Goal: Information Seeking & Learning: Learn about a topic

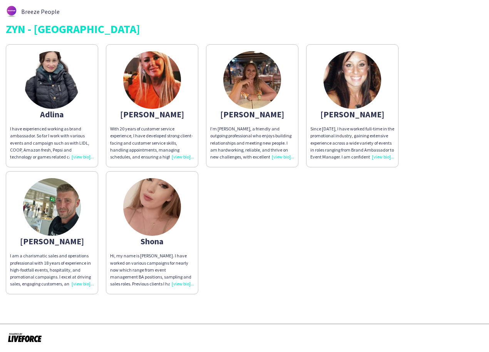
click at [173, 156] on div "With 20 years of customer service experience, I have developed strong client-fa…" at bounding box center [152, 142] width 84 height 35
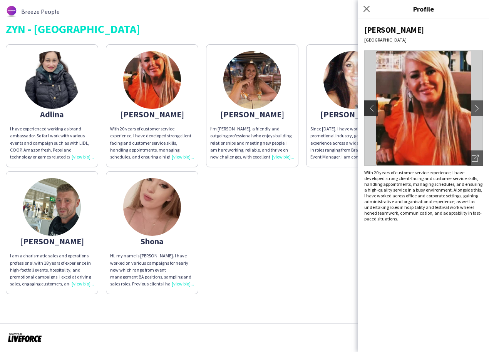
click at [372, 108] on app-icon "chevron-left" at bounding box center [370, 108] width 11 height 7
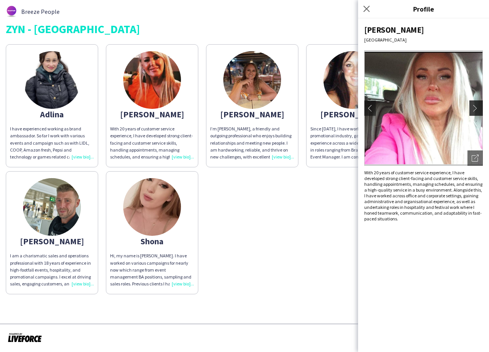
click at [472, 107] on app-icon "chevron-right" at bounding box center [477, 108] width 11 height 7
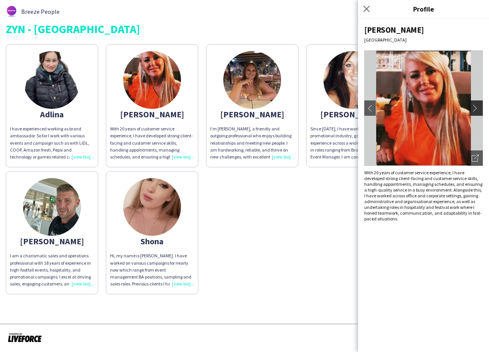
click at [472, 107] on app-icon "chevron-right" at bounding box center [477, 108] width 11 height 7
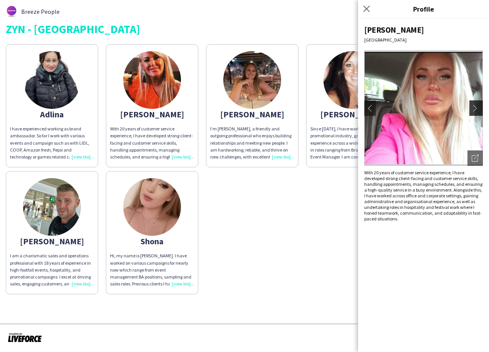
click at [472, 107] on app-icon "chevron-right" at bounding box center [477, 108] width 11 height 7
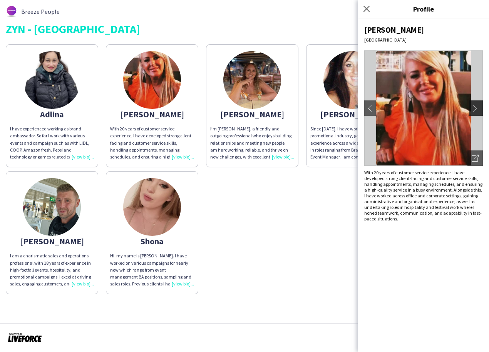
click at [472, 107] on app-icon "chevron-right" at bounding box center [477, 108] width 11 height 7
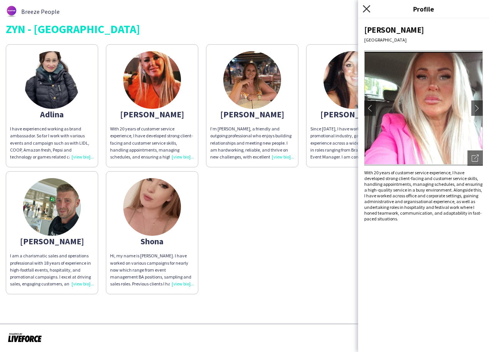
click at [365, 9] on icon "Close pop-in" at bounding box center [366, 8] width 7 height 7
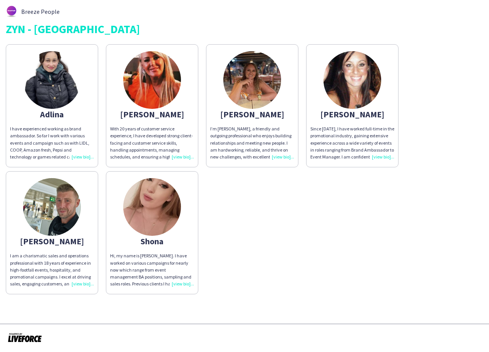
click at [47, 194] on img at bounding box center [52, 207] width 58 height 58
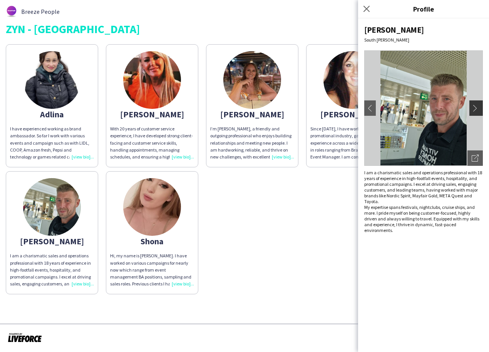
click at [475, 104] on button "chevron-right" at bounding box center [476, 107] width 15 height 15
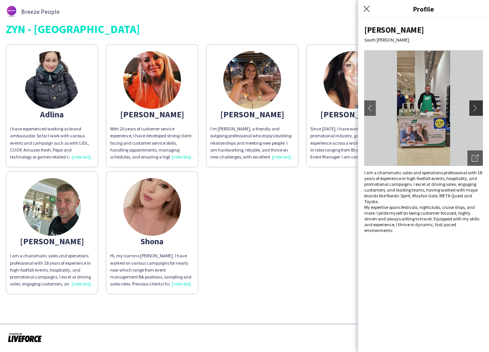
click at [475, 104] on button "chevron-right" at bounding box center [476, 107] width 15 height 15
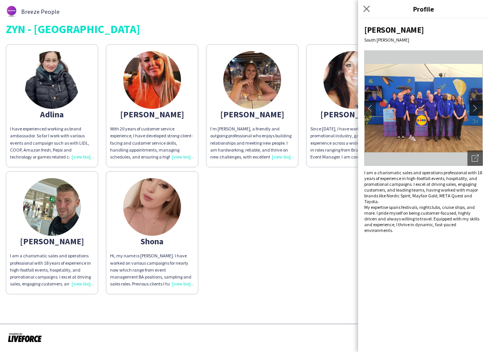
click at [475, 104] on button "chevron-right" at bounding box center [476, 107] width 15 height 15
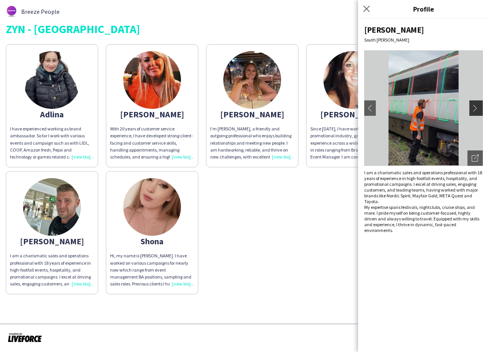
click at [475, 104] on button "chevron-right" at bounding box center [476, 107] width 15 height 15
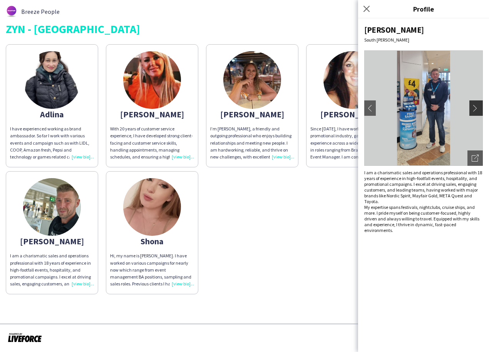
click at [475, 104] on button "chevron-right" at bounding box center [476, 107] width 15 height 15
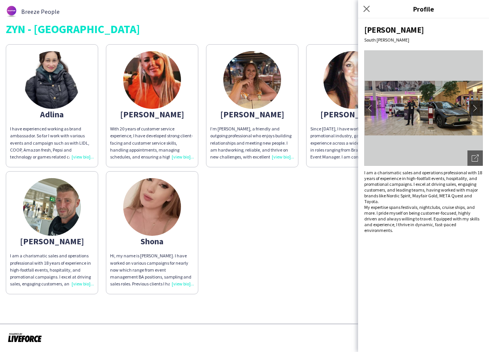
click at [475, 104] on button "chevron-right" at bounding box center [476, 107] width 15 height 15
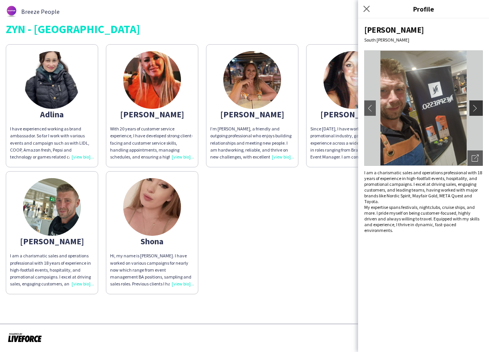
click at [475, 104] on button "chevron-right" at bounding box center [476, 107] width 15 height 15
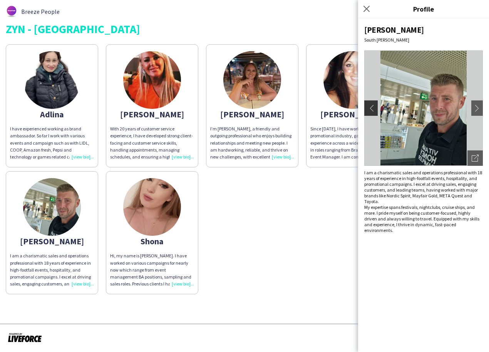
click at [375, 107] on button "chevron-left" at bounding box center [369, 107] width 15 height 15
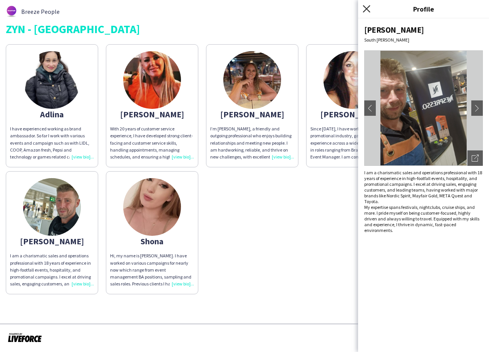
click at [364, 9] on icon "Close pop-in" at bounding box center [366, 8] width 7 height 7
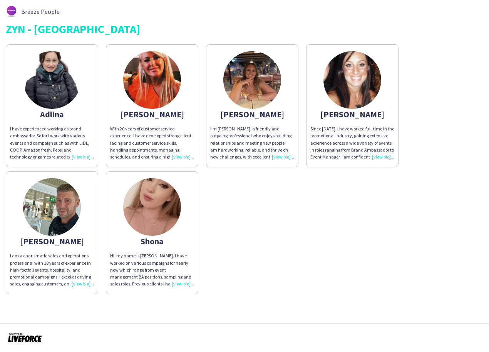
click at [181, 285] on div "Hi, my name is [PERSON_NAME]. I have worked on various campaigns for nearly now…" at bounding box center [152, 270] width 84 height 35
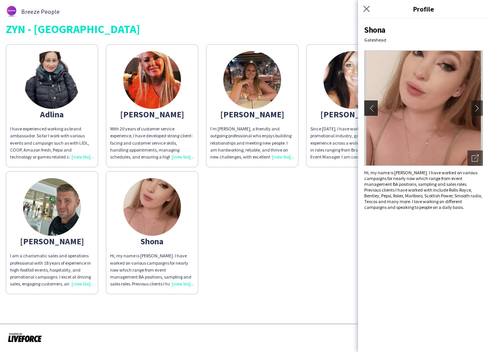
click at [369, 108] on app-icon "chevron-left" at bounding box center [370, 108] width 11 height 7
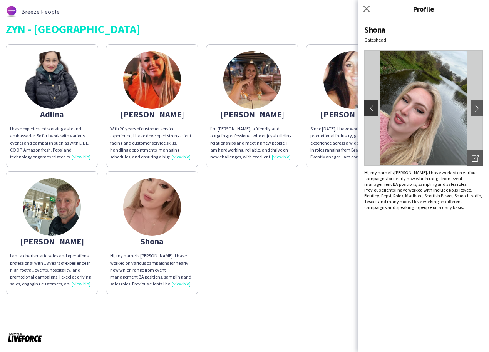
click at [369, 108] on app-icon "chevron-left" at bounding box center [370, 108] width 11 height 7
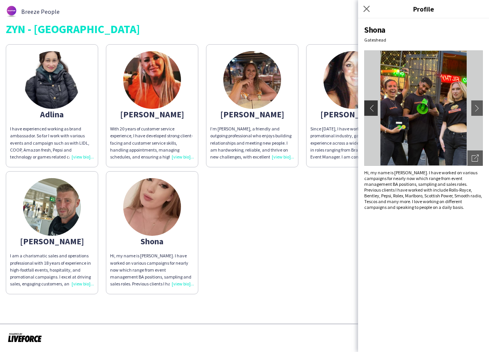
click at [369, 108] on app-icon "chevron-left" at bounding box center [370, 108] width 11 height 7
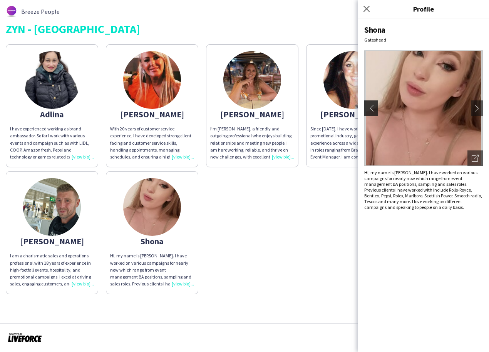
click at [369, 108] on app-icon "chevron-left" at bounding box center [370, 108] width 11 height 7
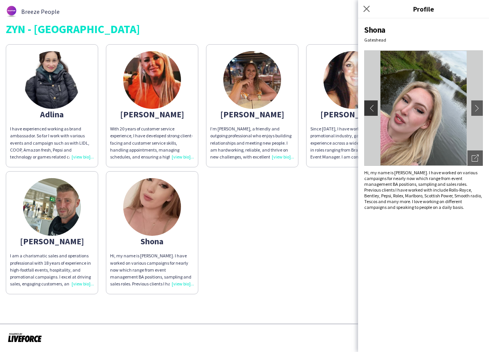
click at [369, 108] on app-icon "chevron-left" at bounding box center [370, 108] width 11 height 7
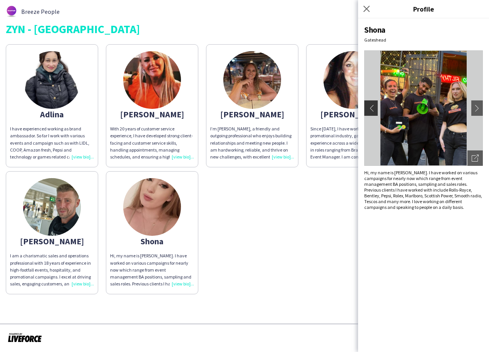
click at [369, 108] on app-icon "chevron-left" at bounding box center [370, 108] width 11 height 7
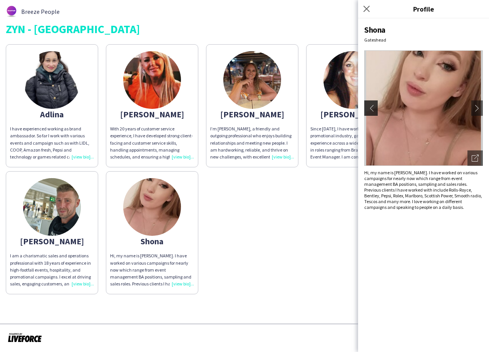
click at [369, 108] on app-icon "chevron-left" at bounding box center [370, 108] width 11 height 7
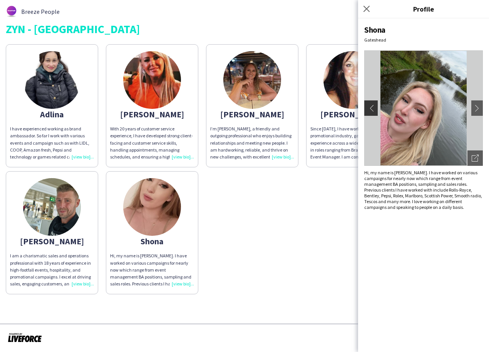
click at [369, 108] on app-icon "chevron-left" at bounding box center [370, 108] width 11 height 7
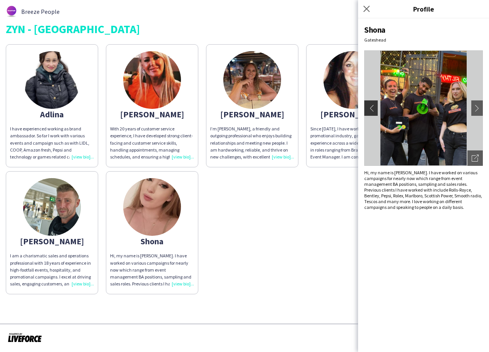
click at [369, 108] on app-icon "chevron-left" at bounding box center [370, 108] width 11 height 7
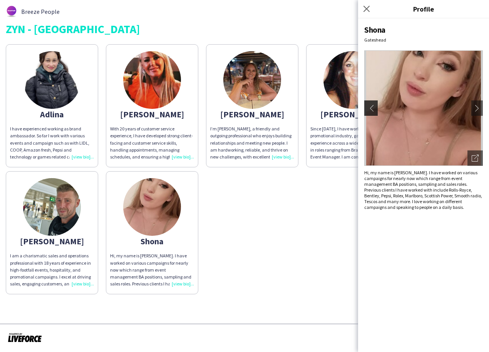
click at [369, 108] on app-icon "chevron-left" at bounding box center [370, 108] width 11 height 7
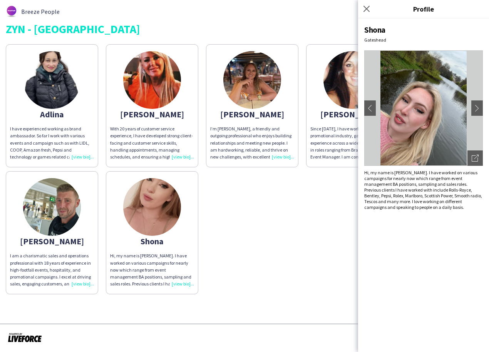
click at [278, 158] on div "I’m [PERSON_NAME], a friendly and outgoing professional who enjoys building rel…" at bounding box center [252, 142] width 84 height 35
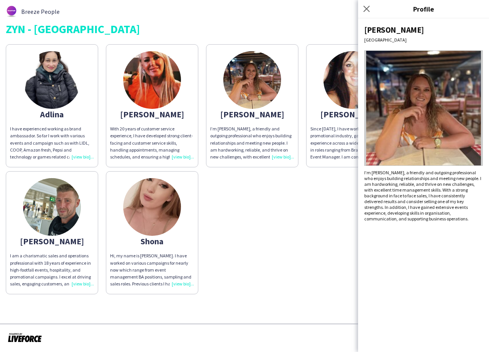
click at [274, 195] on div "[PERSON_NAME] have experienced working as brand ambassador. So far I work with …" at bounding box center [244, 167] width 477 height 254
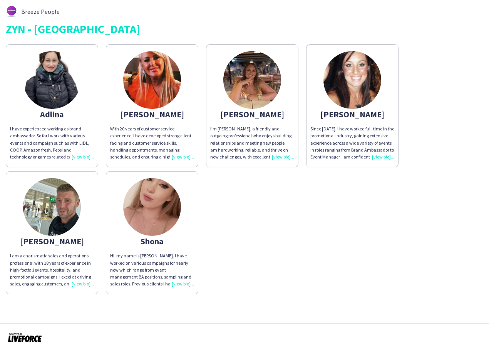
click at [76, 154] on div "I have experienced working as brand ambassador. So far I work with various even…" at bounding box center [52, 142] width 84 height 35
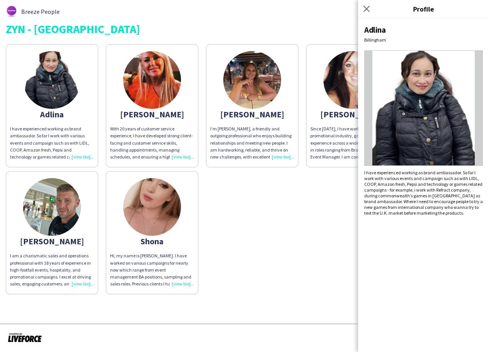
click at [392, 108] on img at bounding box center [423, 107] width 119 height 115
click at [456, 113] on img at bounding box center [423, 107] width 119 height 115
click at [365, 12] on icon "Close pop-in" at bounding box center [366, 8] width 7 height 7
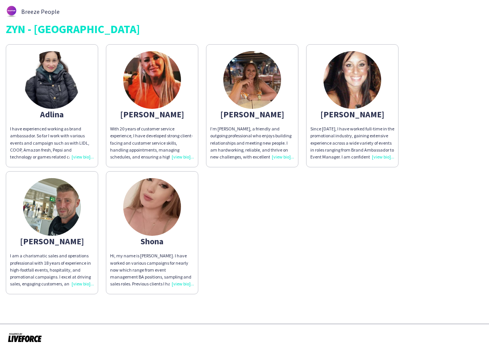
click at [85, 154] on div "I have experienced working as brand ambassador. So far I work with various even…" at bounding box center [52, 142] width 84 height 35
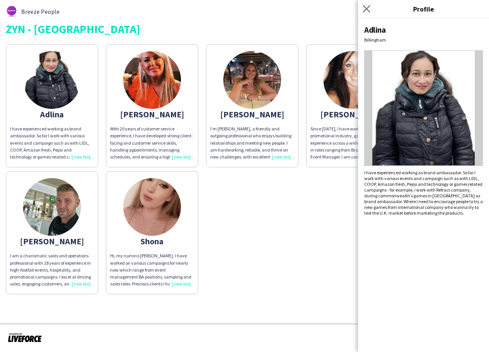
click at [362, 10] on app-icon "Close pop-in" at bounding box center [366, 8] width 11 height 11
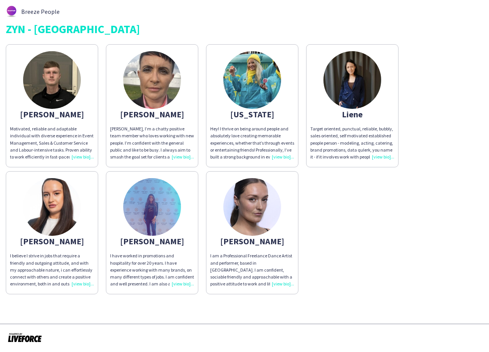
click at [177, 156] on div "Hiya, I’m a chatty positive team member who loves working with new people. I’m …" at bounding box center [152, 142] width 84 height 35
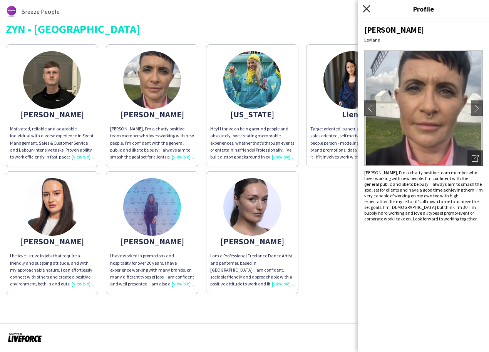
click at [368, 10] on icon at bounding box center [366, 8] width 7 height 7
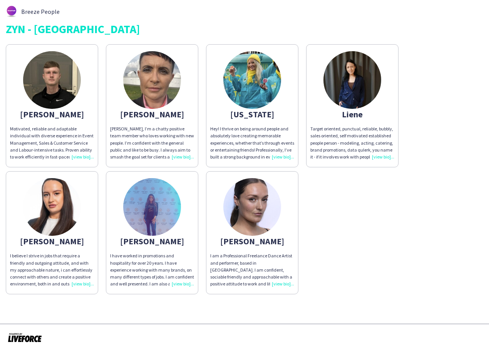
click at [189, 159] on div "Hiya, I’m a chatty positive team member who loves working with new people. I’m …" at bounding box center [152, 142] width 84 height 35
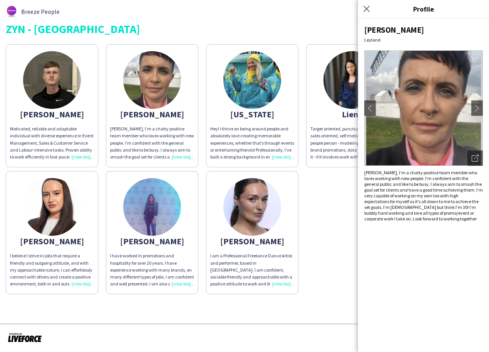
click at [189, 159] on div "Hiya, I’m a chatty positive team member who loves working with new people. I’m …" at bounding box center [152, 142] width 84 height 35
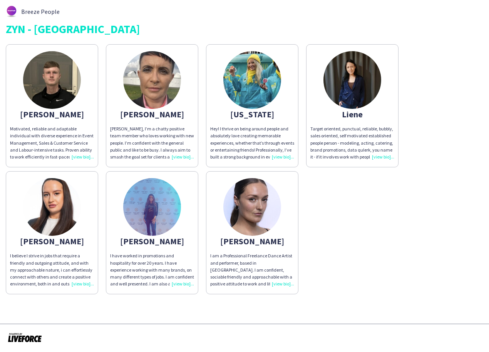
click at [75, 285] on div "I believe I strive in jobs that require a friendly and outgoing attitude, and w…" at bounding box center [52, 270] width 84 height 35
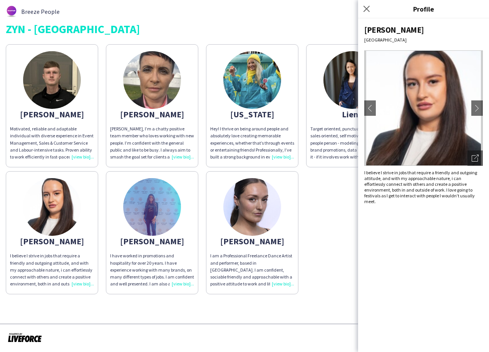
click at [75, 285] on div "I believe I strive in jobs that require a friendly and outgoing attitude, and w…" at bounding box center [52, 270] width 84 height 35
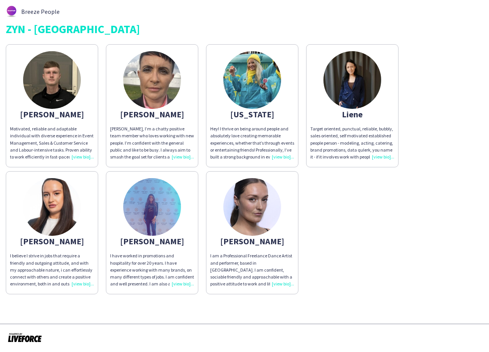
click at [75, 285] on div "I believe I strive in jobs that require a friendly and outgoing attitude, and w…" at bounding box center [52, 270] width 84 height 35
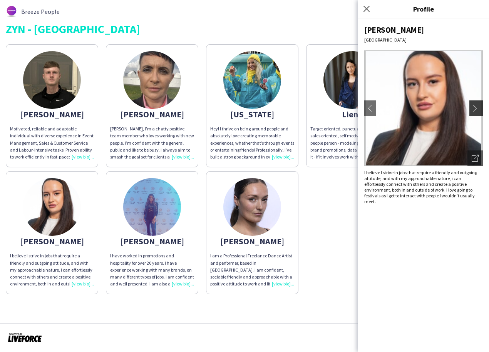
click at [474, 110] on app-icon "chevron-right" at bounding box center [477, 108] width 11 height 7
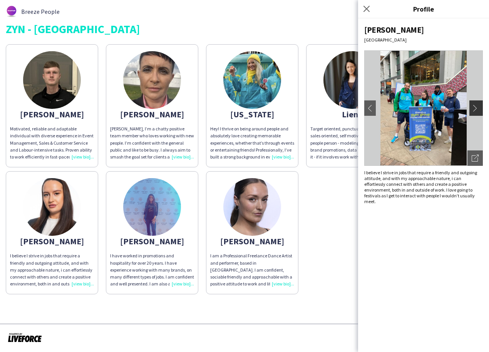
click at [476, 108] on app-icon "chevron-right" at bounding box center [477, 108] width 11 height 7
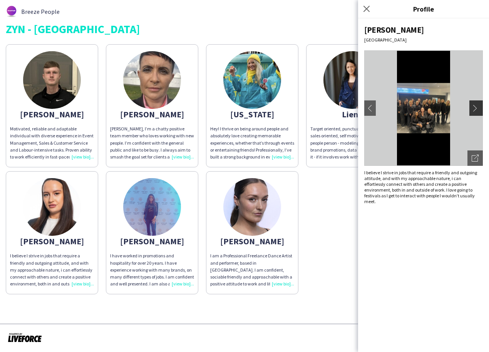
click at [473, 112] on button "chevron-right" at bounding box center [476, 107] width 15 height 15
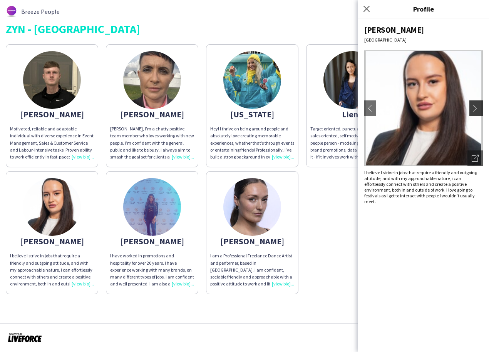
click at [473, 112] on button "chevron-right" at bounding box center [476, 107] width 15 height 15
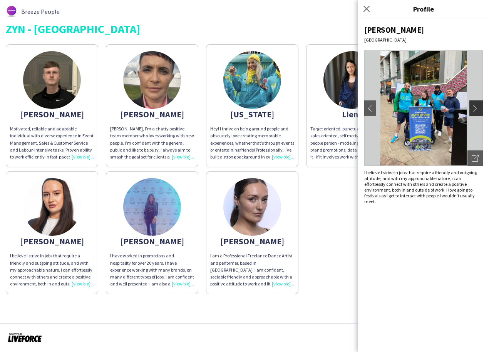
click at [473, 112] on button "chevron-right" at bounding box center [476, 107] width 15 height 15
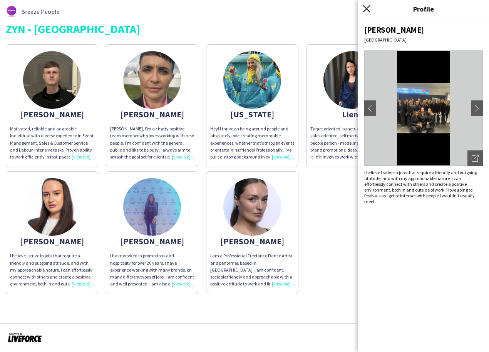
click at [368, 8] on icon "Close pop-in" at bounding box center [366, 8] width 7 height 7
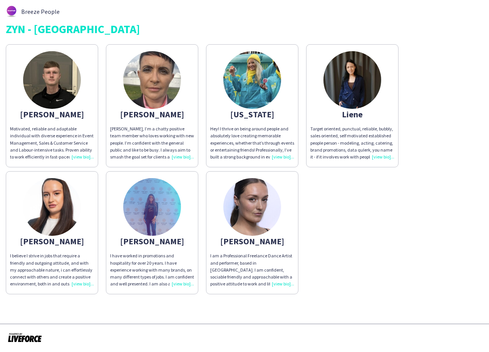
click at [184, 284] on div "I have worked in promotions and hospitality for over 20 years. I have experienc…" at bounding box center [152, 270] width 84 height 35
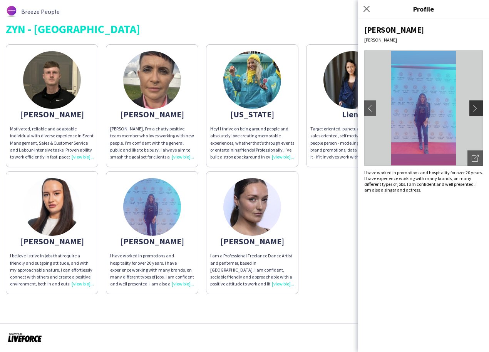
click at [477, 107] on app-icon "chevron-right" at bounding box center [477, 108] width 11 height 7
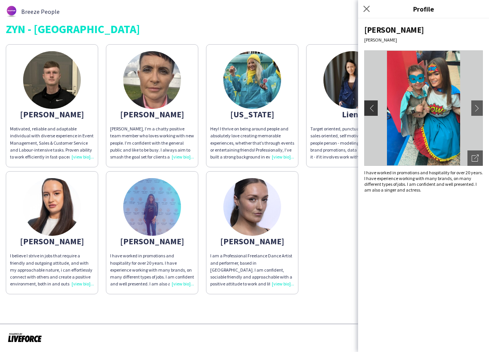
click at [373, 108] on app-icon "chevron-left" at bounding box center [370, 108] width 11 height 7
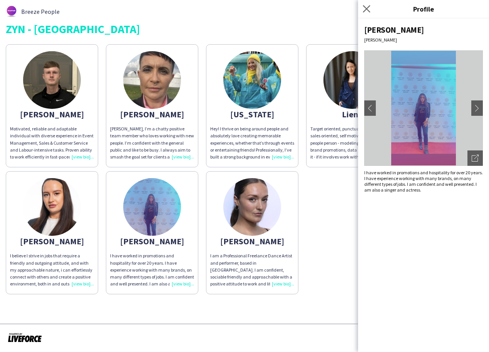
click at [372, 9] on app-icon "Close pop-in" at bounding box center [366, 8] width 11 height 11
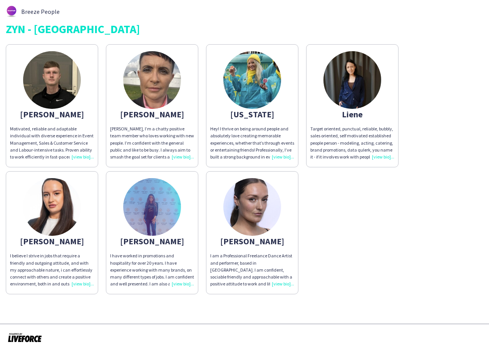
click at [274, 284] on div "I am a Professional Freelance Dance Artist and performer, based in Manchester. …" at bounding box center [252, 270] width 84 height 35
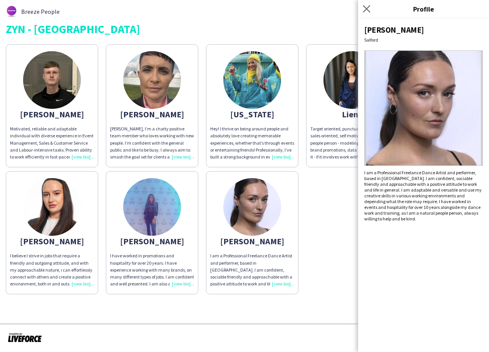
click at [367, 13] on app-icon "Close pop-in" at bounding box center [366, 8] width 11 height 11
